Goal: Check status: Check status

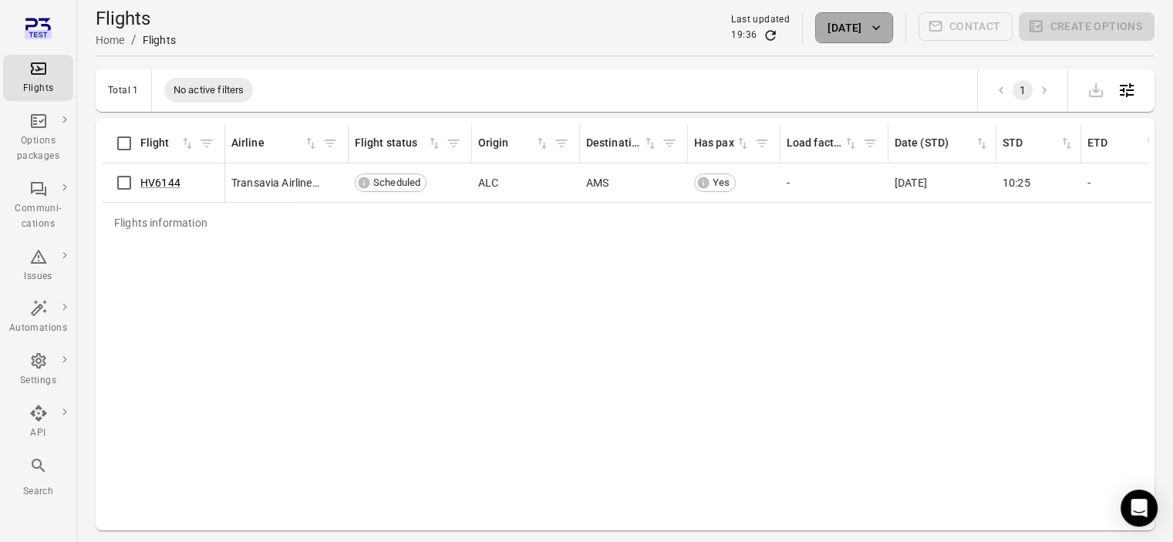
click at [830, 38] on button "[DATE]" at bounding box center [853, 27] width 77 height 31
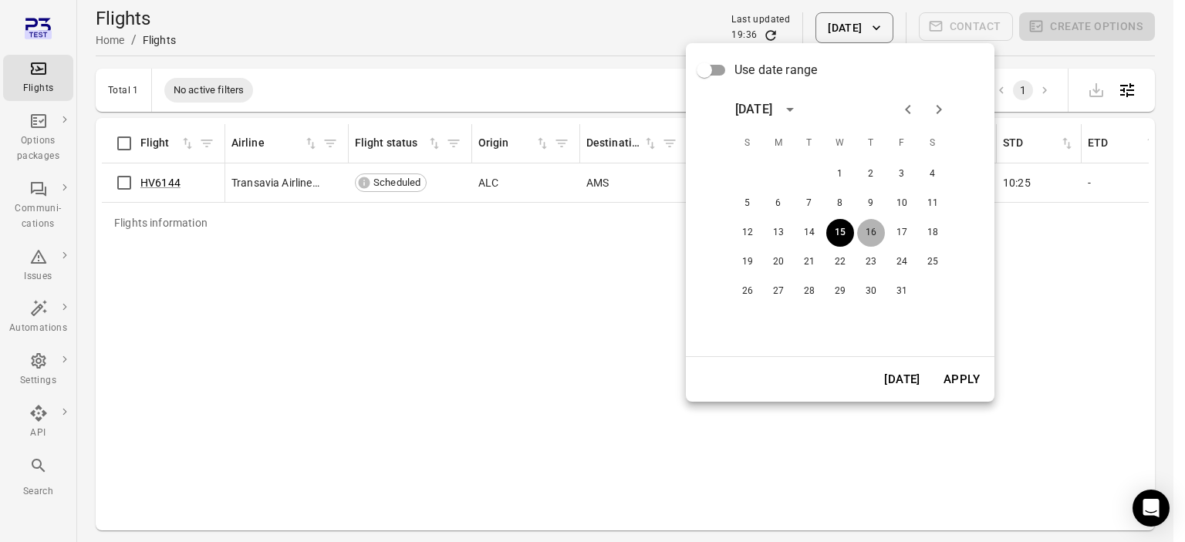
click at [869, 231] on button "16" at bounding box center [871, 233] width 28 height 28
click at [969, 389] on button "Apply" at bounding box center [961, 379] width 53 height 32
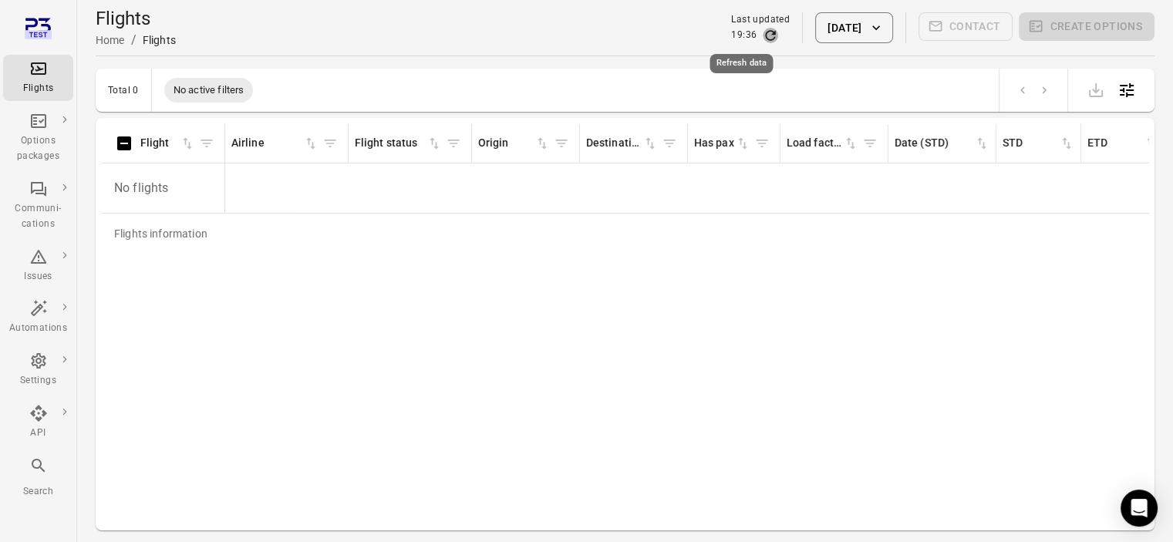
click at [766, 33] on icon "Refresh data" at bounding box center [771, 35] width 10 height 10
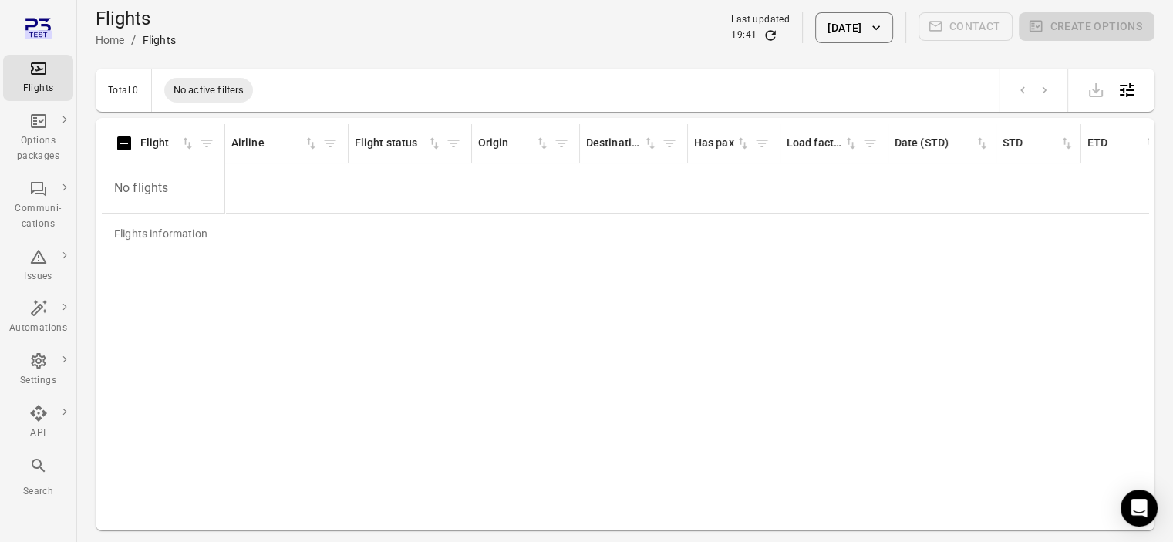
click at [731, 37] on div "19:41" at bounding box center [760, 35] width 59 height 15
click at [766, 32] on icon "Refresh data" at bounding box center [771, 35] width 10 height 10
